Goal: Transaction & Acquisition: Register for event/course

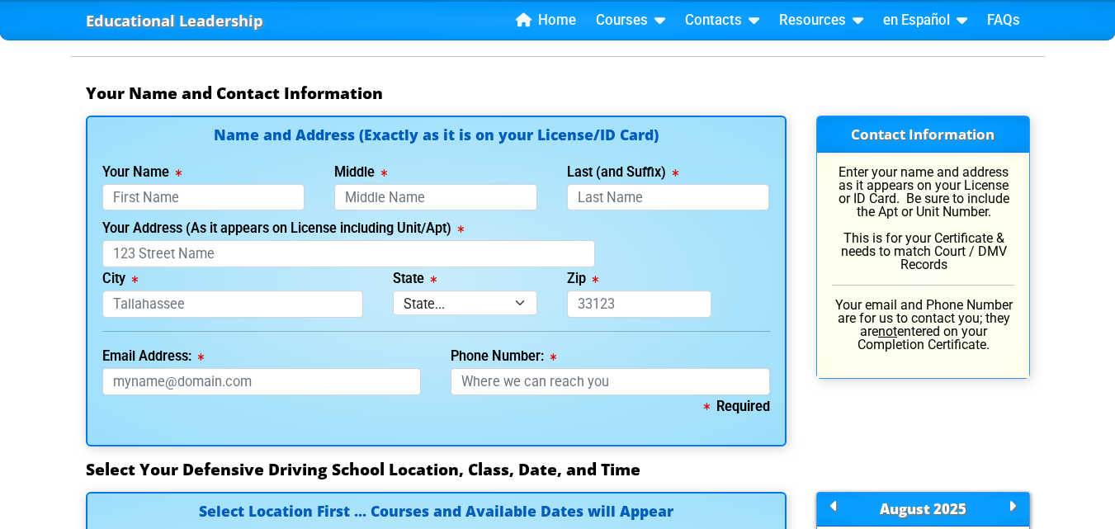
scroll to position [1156, 0]
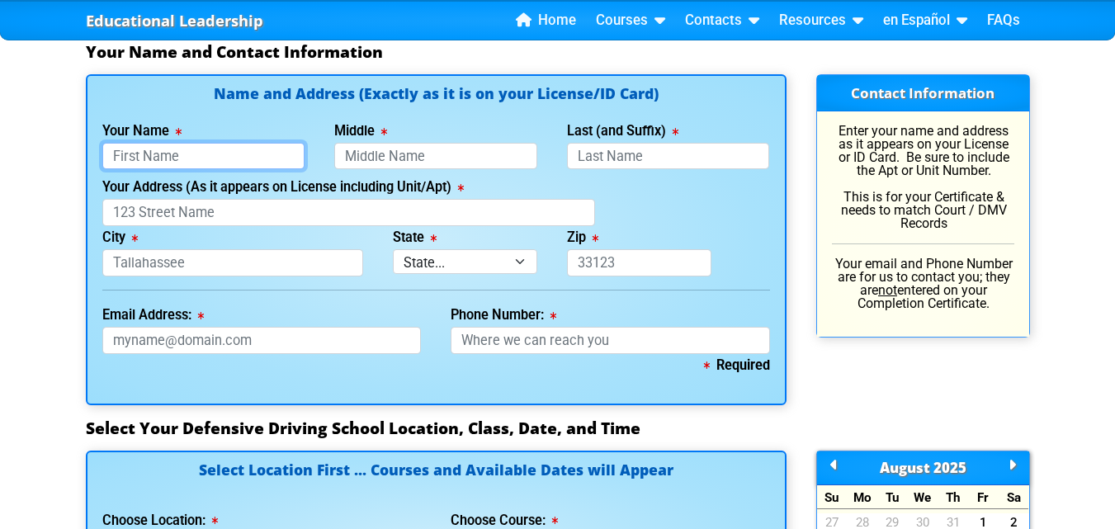
click at [195, 149] on input "Your Name" at bounding box center [203, 156] width 203 height 27
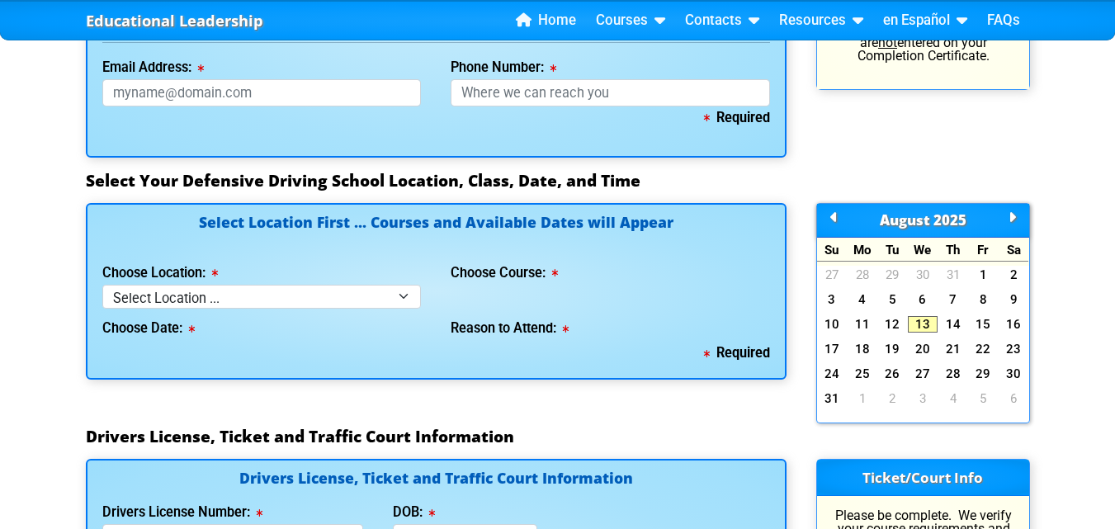
scroll to position [991, 0]
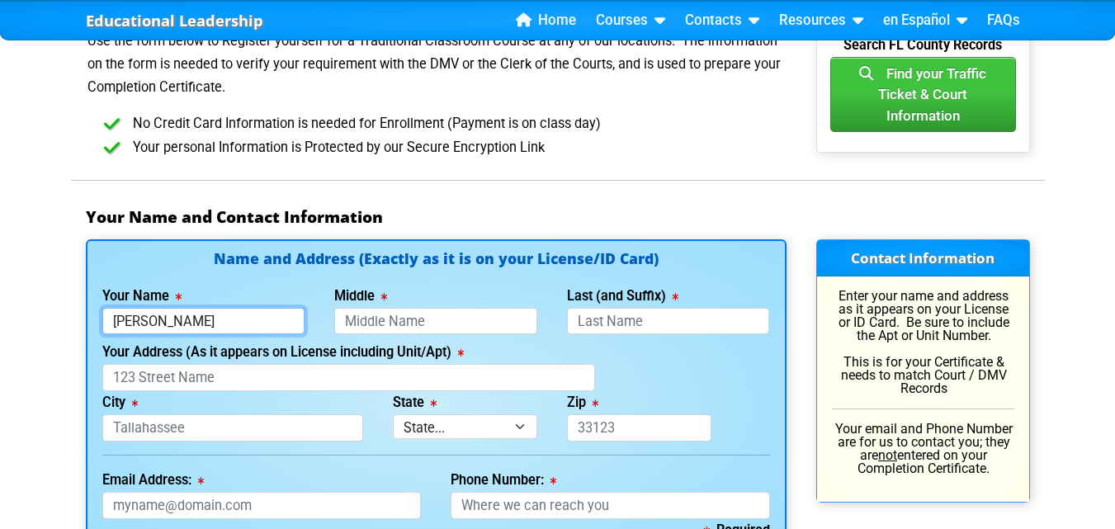
type input "[PERSON_NAME]"
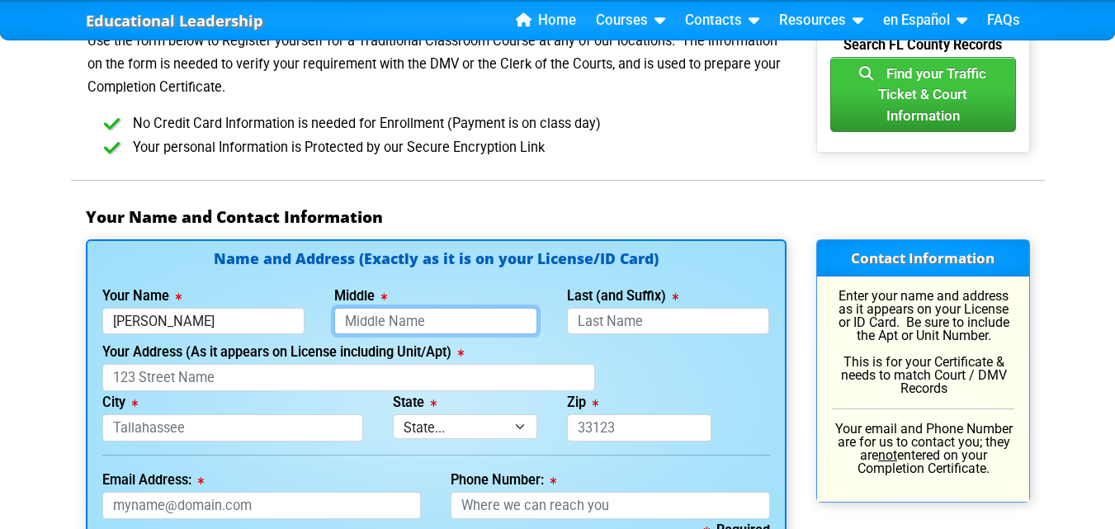
click at [381, 324] on input "Middle" at bounding box center [435, 321] width 203 height 27
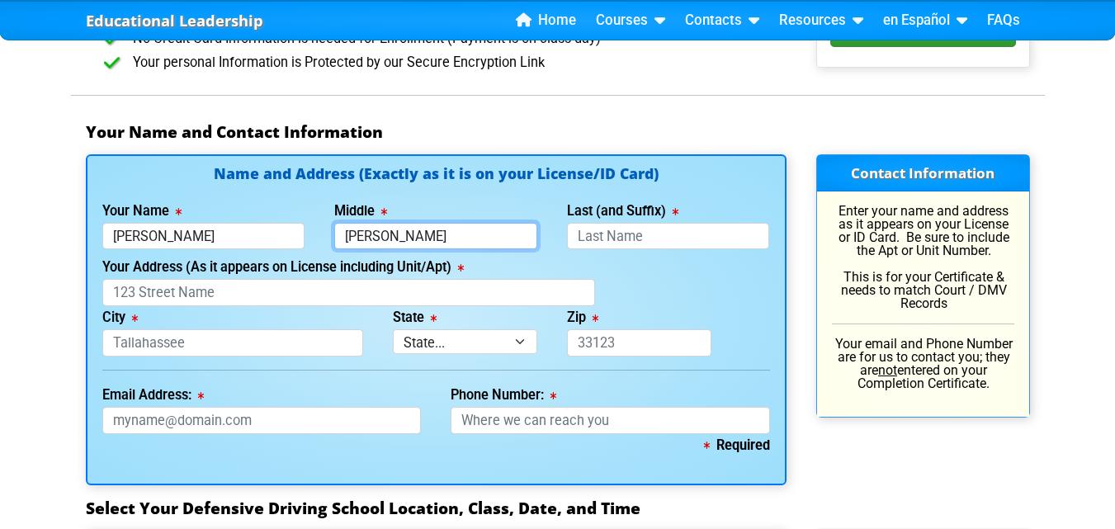
scroll to position [1486, 0]
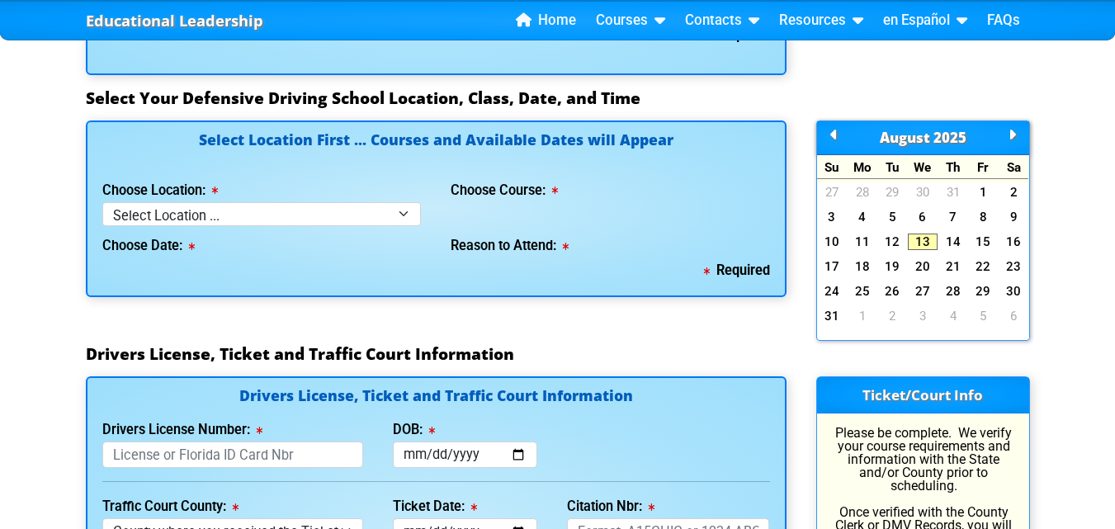
type input "[PERSON_NAME]"
click at [210, 220] on select "Select Location ... Tampa Orlando Kissimmee [GEOGRAPHIC_DATA] - en español [GEO…" at bounding box center [261, 214] width 319 height 24
select select "2"
click at [102, 202] on select "Select Location ... Tampa Orlando Kissimmee [GEOGRAPHIC_DATA] - en español [GEO…" at bounding box center [261, 214] width 319 height 24
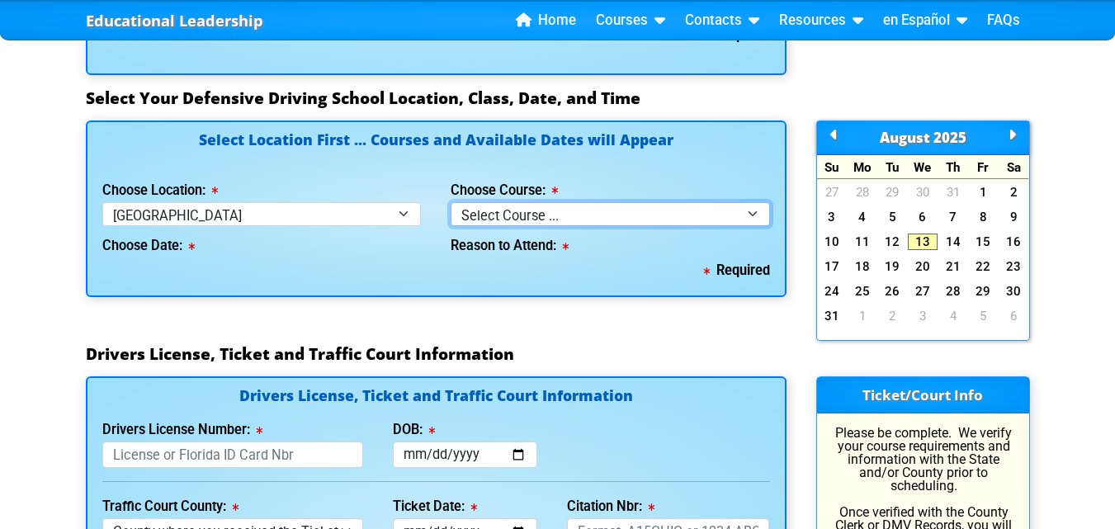
click at [507, 218] on select "Select Course ... 4 Hour BDI Class (Basic Course & TCAC) 4 Hour Under 25 Class …" at bounding box center [610, 214] width 319 height 24
click at [451, 202] on select "Select Course ... 4 Hour BDI Class (Basic Course & TCAC) 4 Hour Under 25 Class …" at bounding box center [610, 214] width 319 height 24
click at [522, 235] on div "Reason to Attend:" at bounding box center [610, 242] width 319 height 33
click at [514, 207] on select "Select Course ... 4 Hour BDI Class (Basic Course & TCAC) 4 Hour Under 25 Class …" at bounding box center [610, 214] width 319 height 24
select select "1"
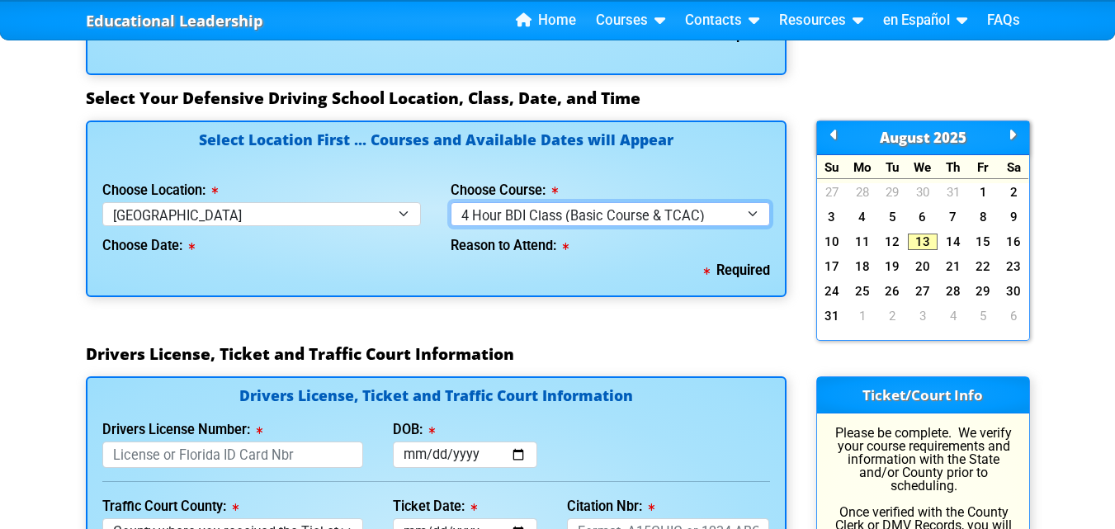
click at [451, 202] on select "Select Course ... 4 Hour BDI Class (Basic Course & TCAC) 4 Hour Under 25 Class …" at bounding box center [610, 214] width 319 height 24
select select
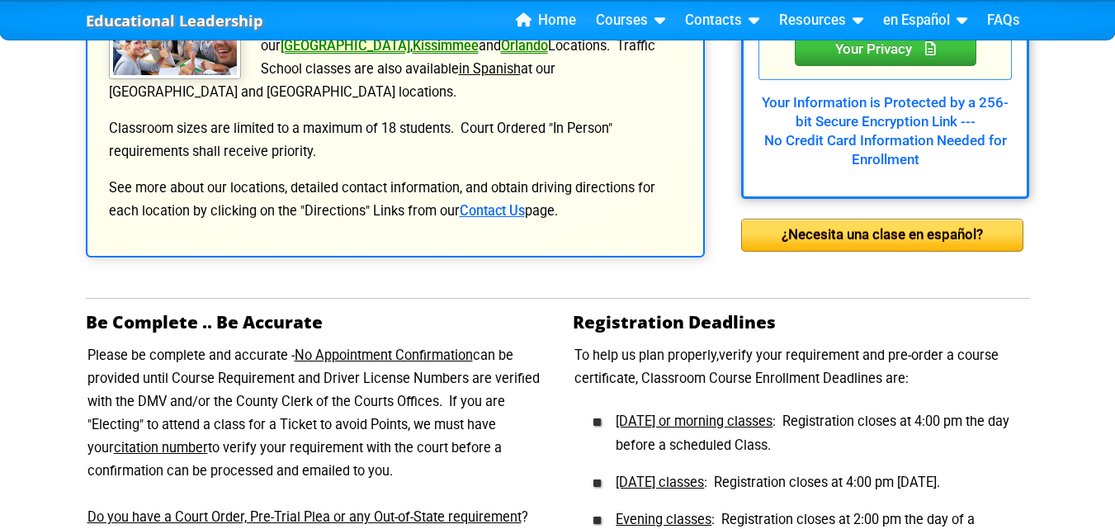
scroll to position [0, 0]
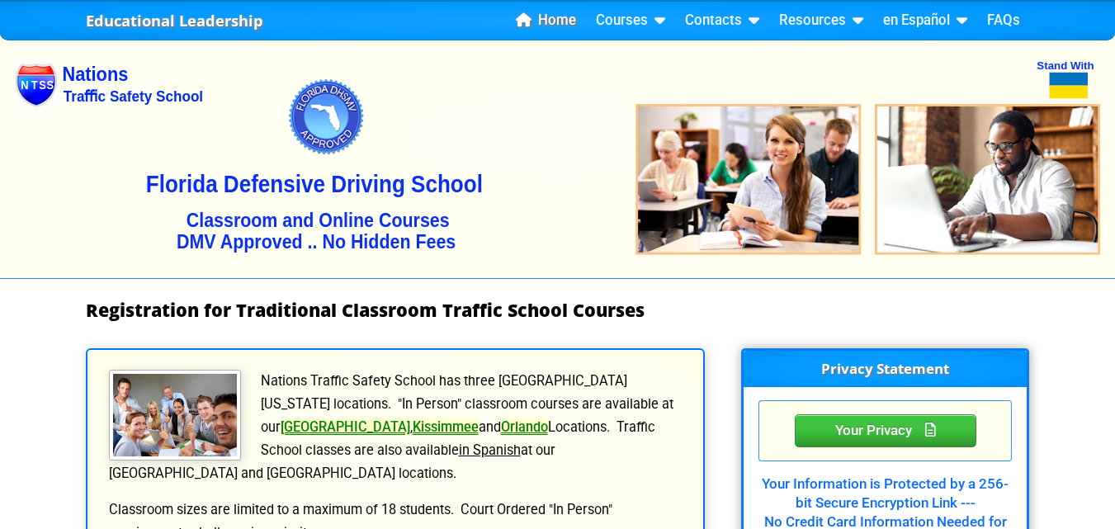
click at [572, 29] on link "Home" at bounding box center [545, 20] width 73 height 25
